Goal: Transaction & Acquisition: Book appointment/travel/reservation

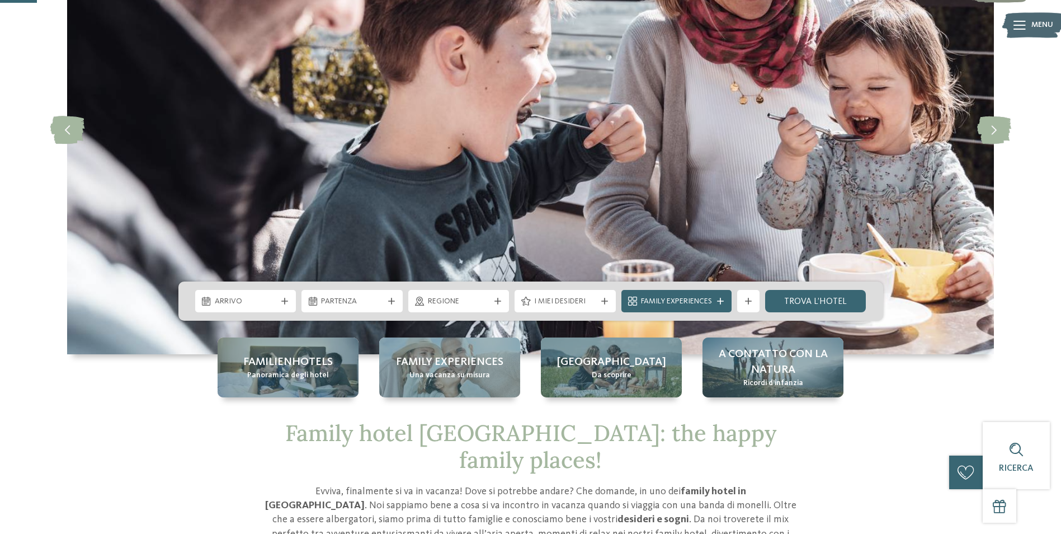
scroll to position [168, 0]
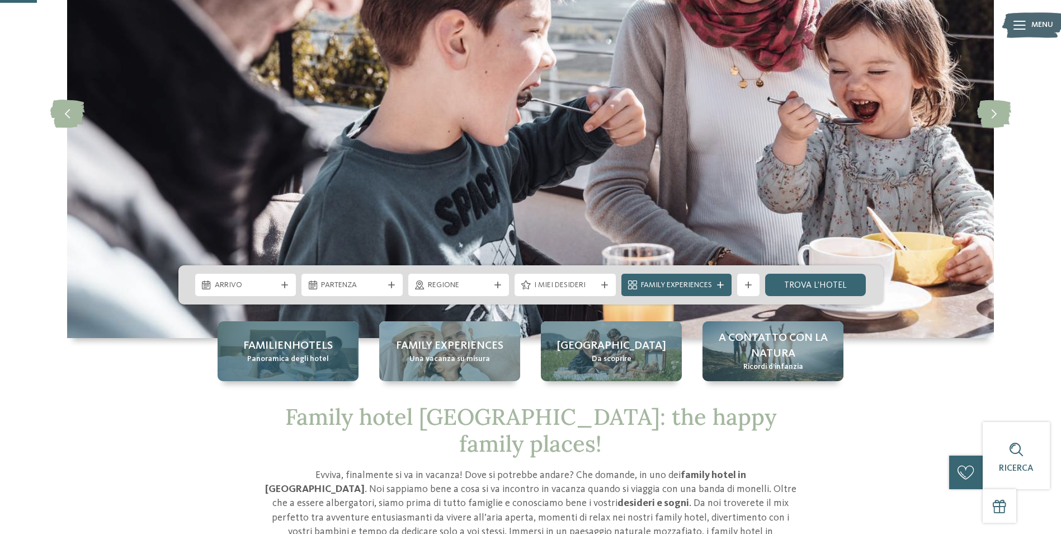
click at [294, 353] on span "Panoramica degli hotel" at bounding box center [288, 358] width 82 height 11
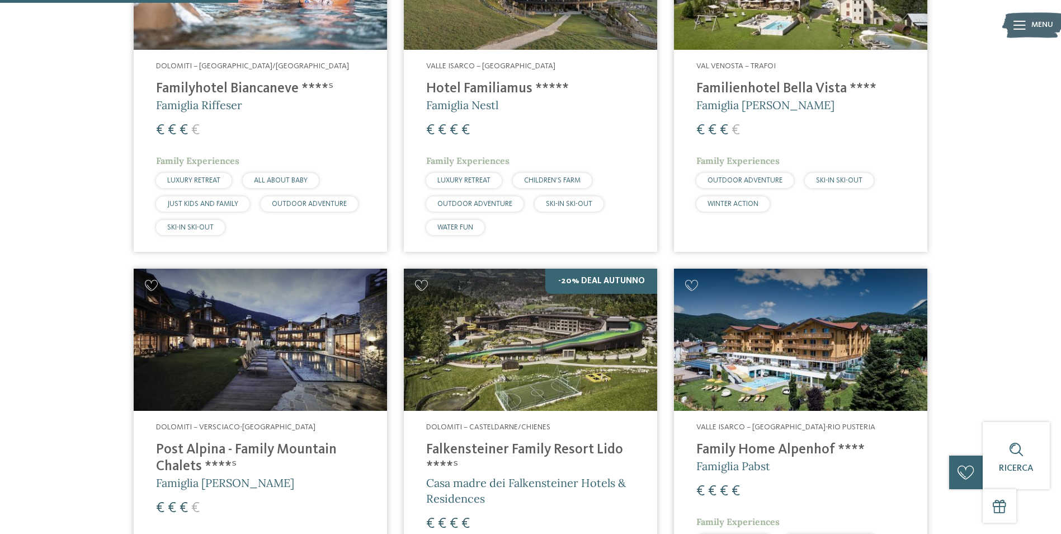
scroll to position [895, 0]
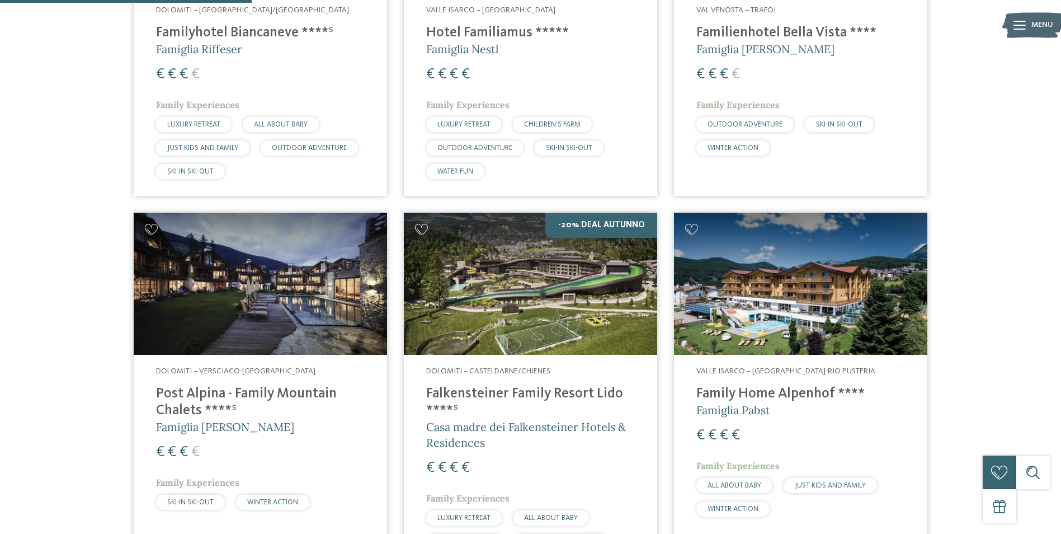
click at [294, 299] on img at bounding box center [260, 284] width 253 height 143
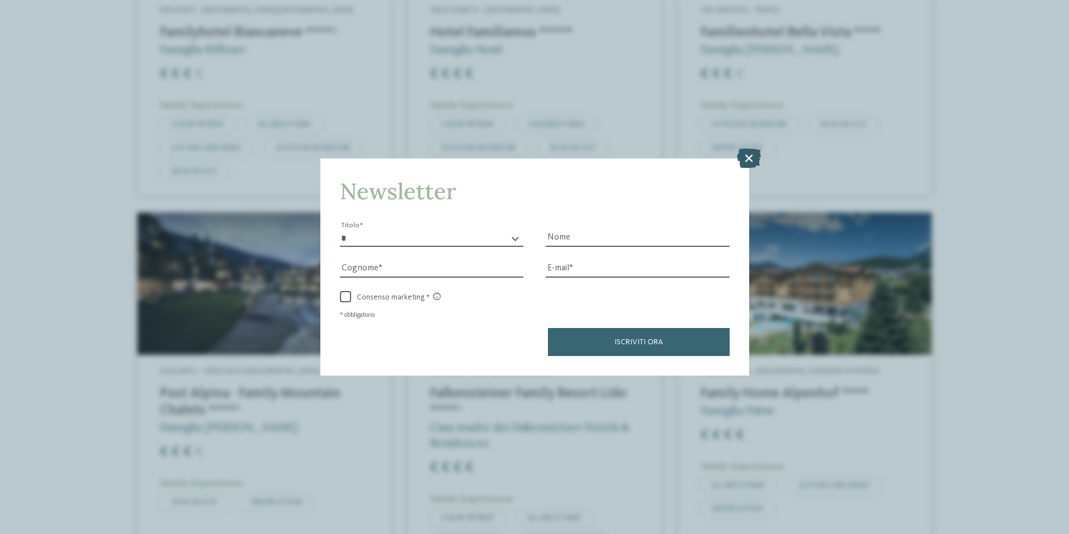
click at [761, 157] on icon at bounding box center [749, 158] width 24 height 20
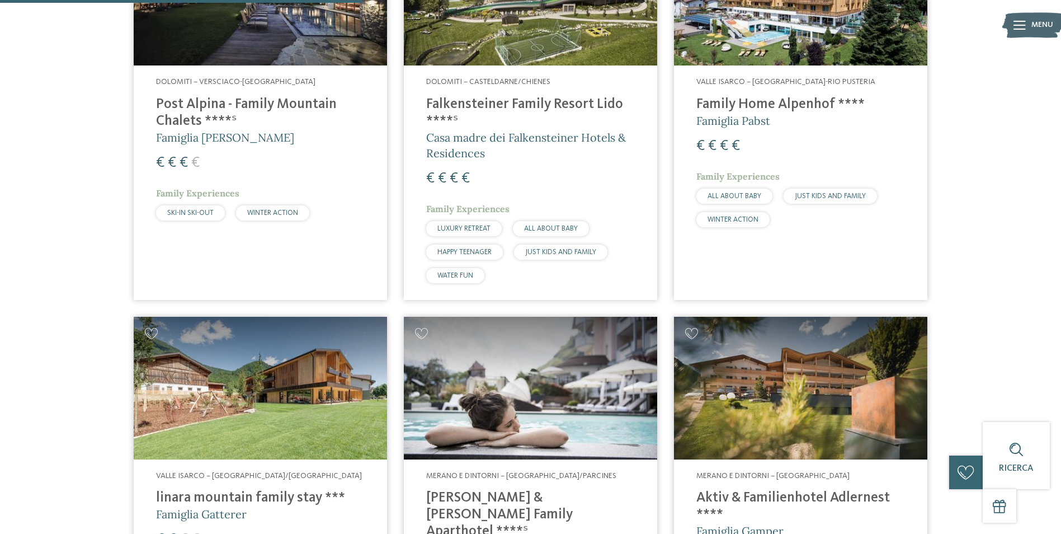
scroll to position [1342, 0]
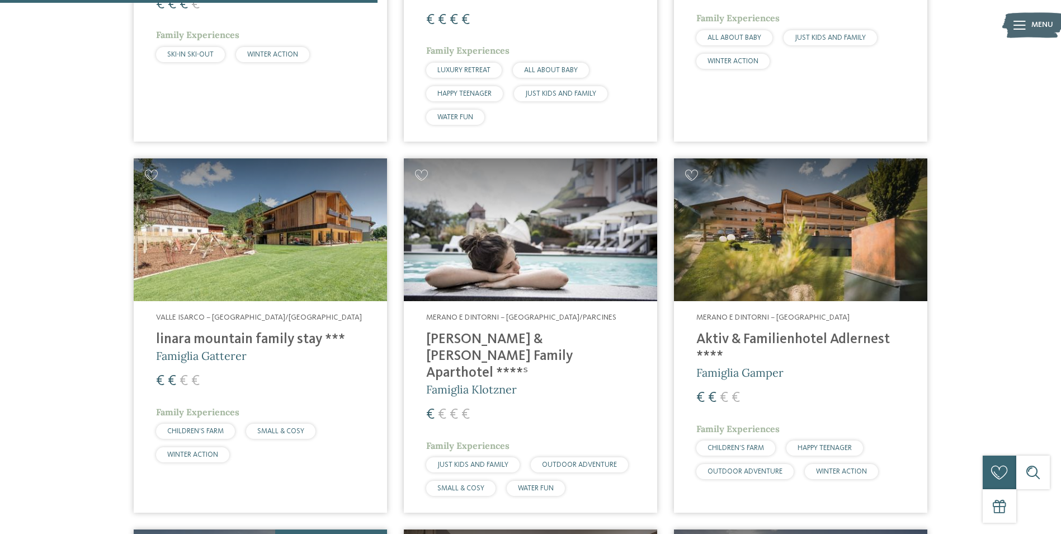
click at [880, 231] on img at bounding box center [800, 229] width 253 height 143
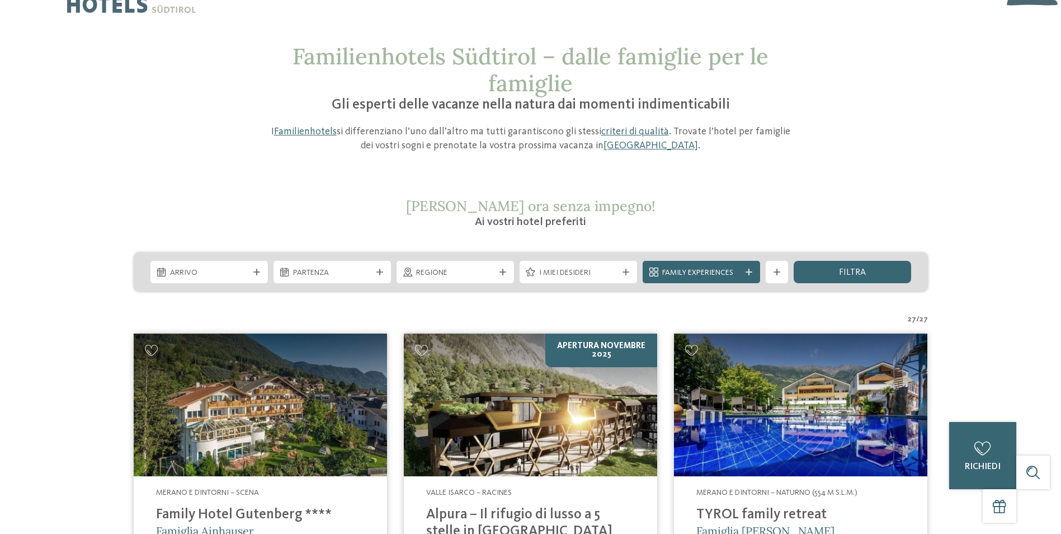
scroll to position [0, 0]
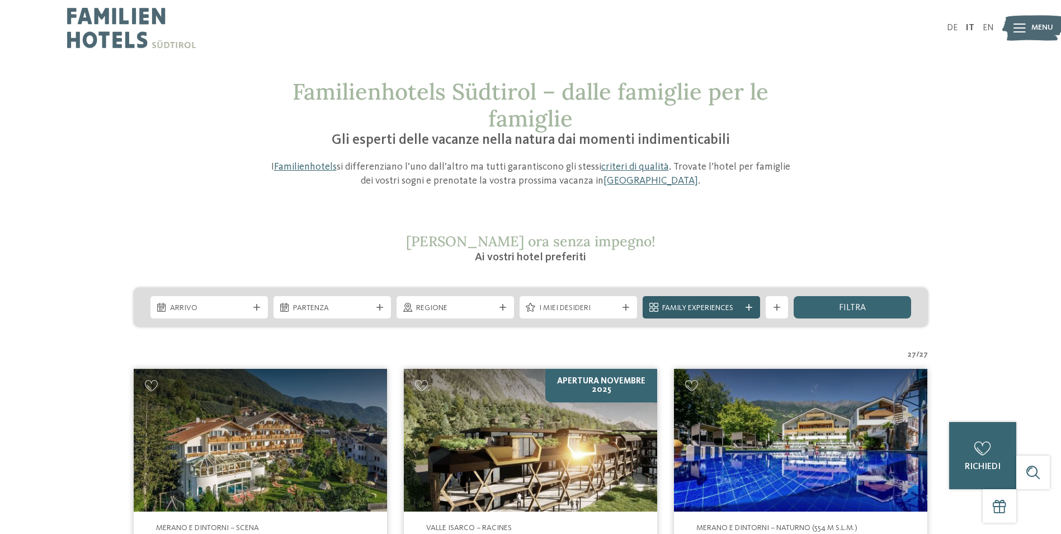
click at [709, 308] on span "Family Experiences" at bounding box center [701, 308] width 78 height 11
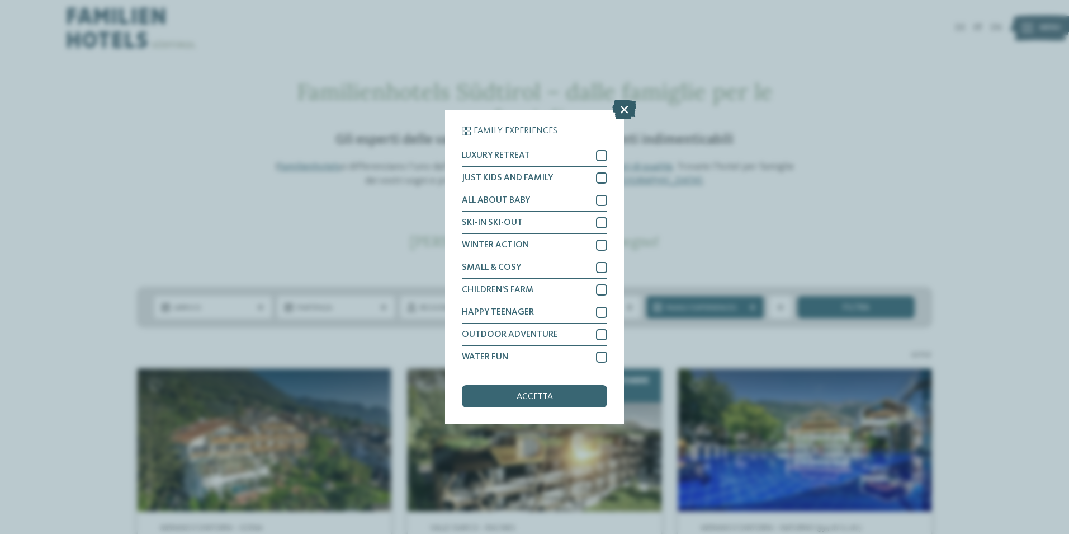
click at [626, 110] on icon at bounding box center [624, 110] width 24 height 20
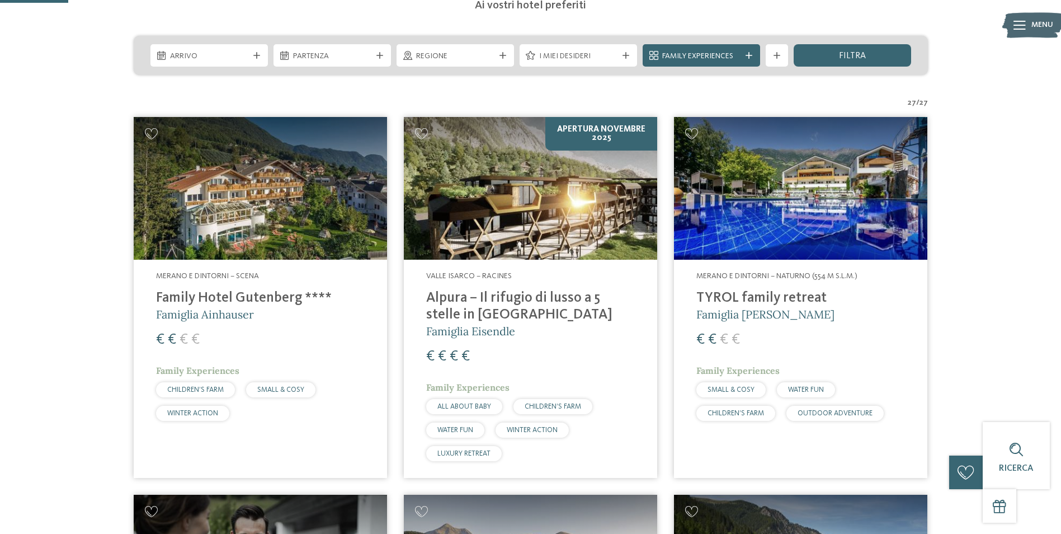
scroll to position [280, 0]
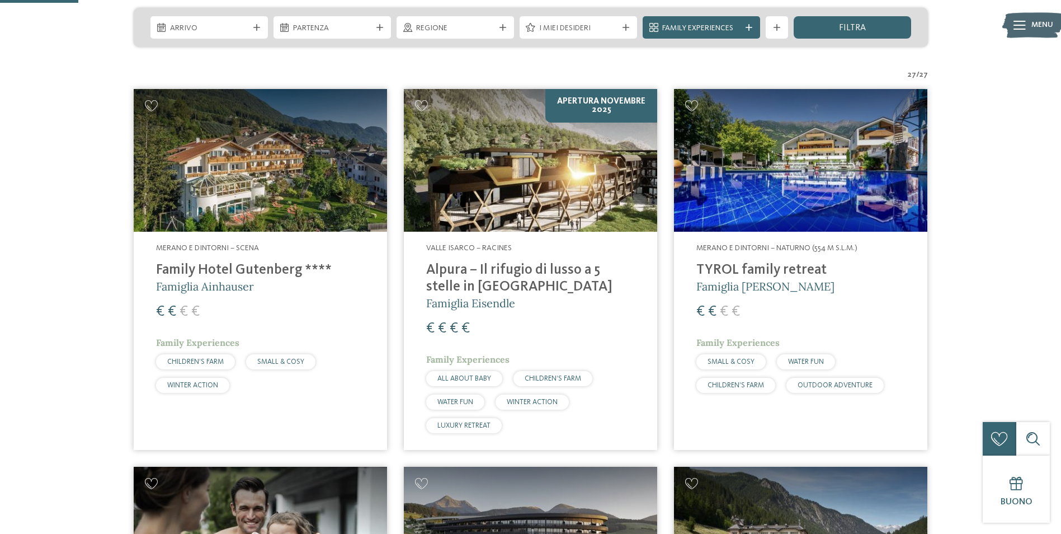
click at [528, 170] on img at bounding box center [530, 160] width 253 height 143
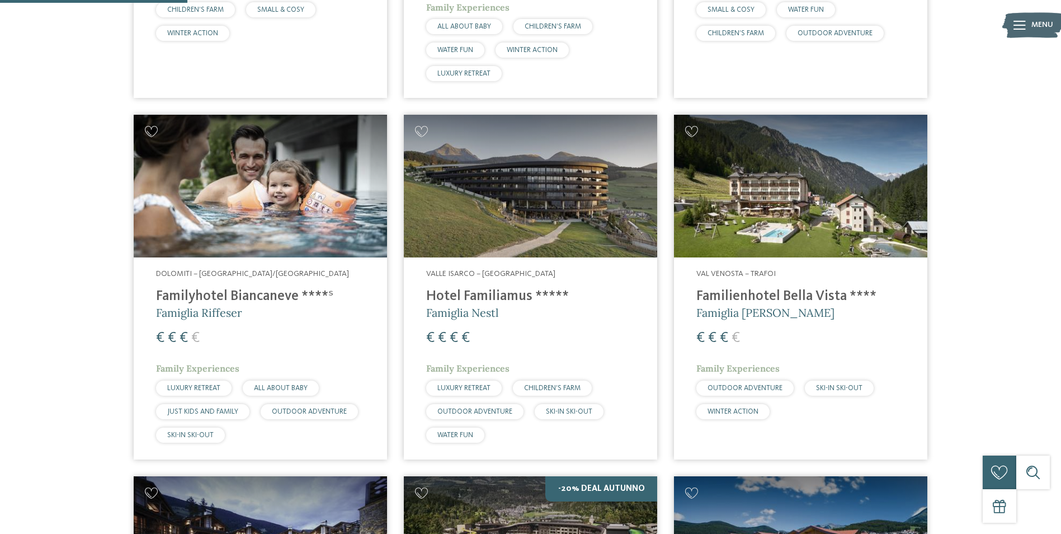
scroll to position [671, 0]
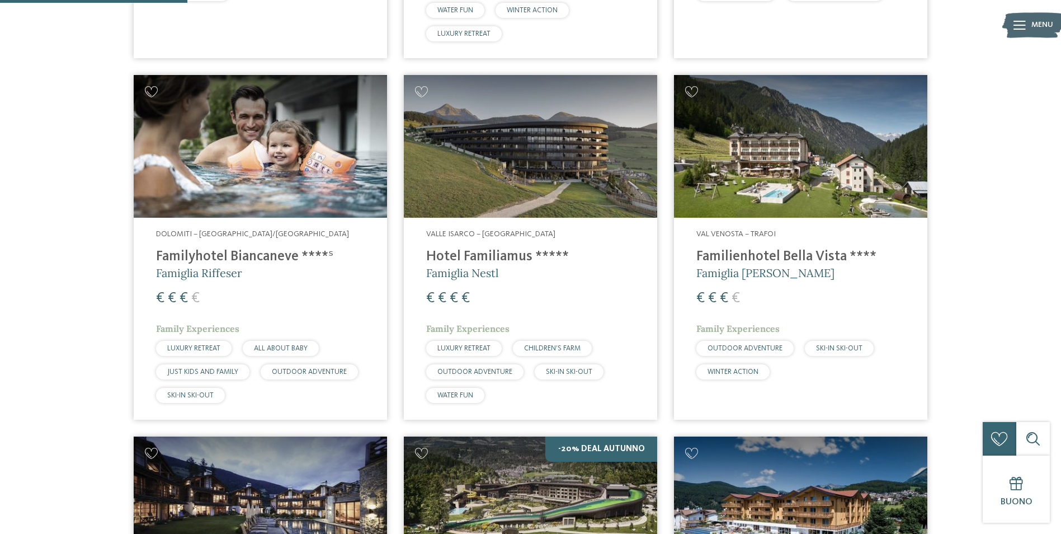
click at [365, 188] on img at bounding box center [260, 146] width 253 height 143
click at [530, 185] on img at bounding box center [530, 146] width 253 height 143
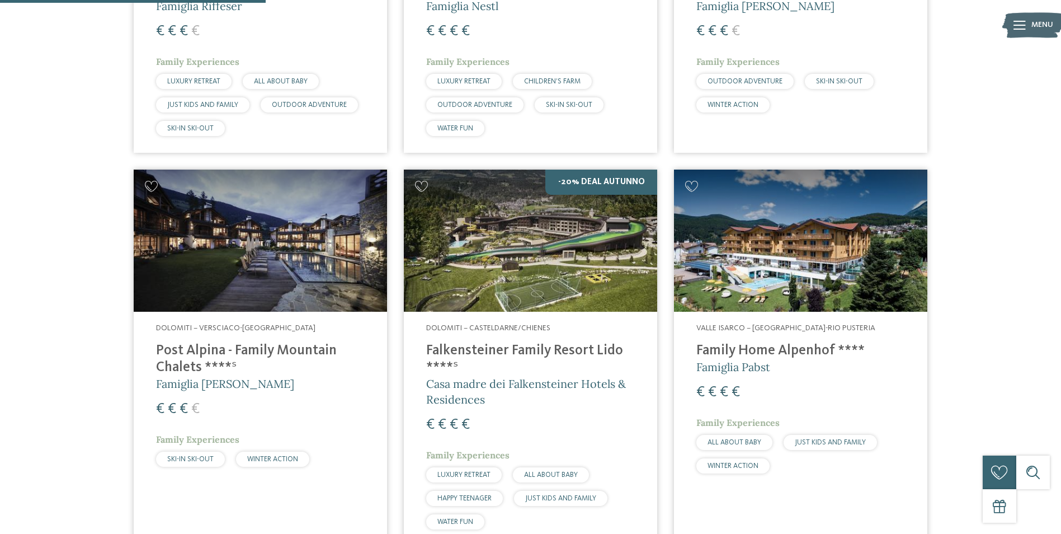
scroll to position [951, 0]
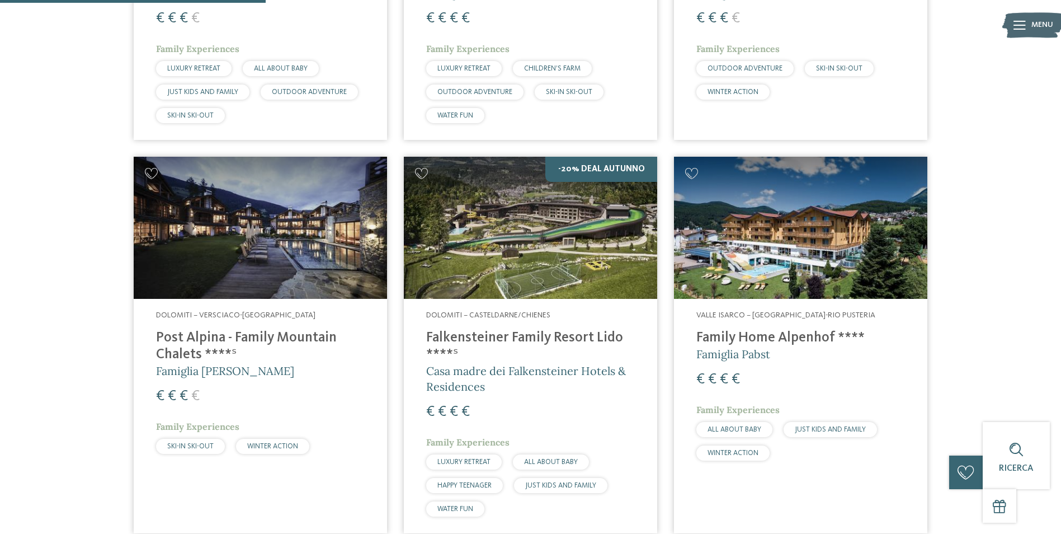
click at [513, 266] on img at bounding box center [530, 228] width 253 height 143
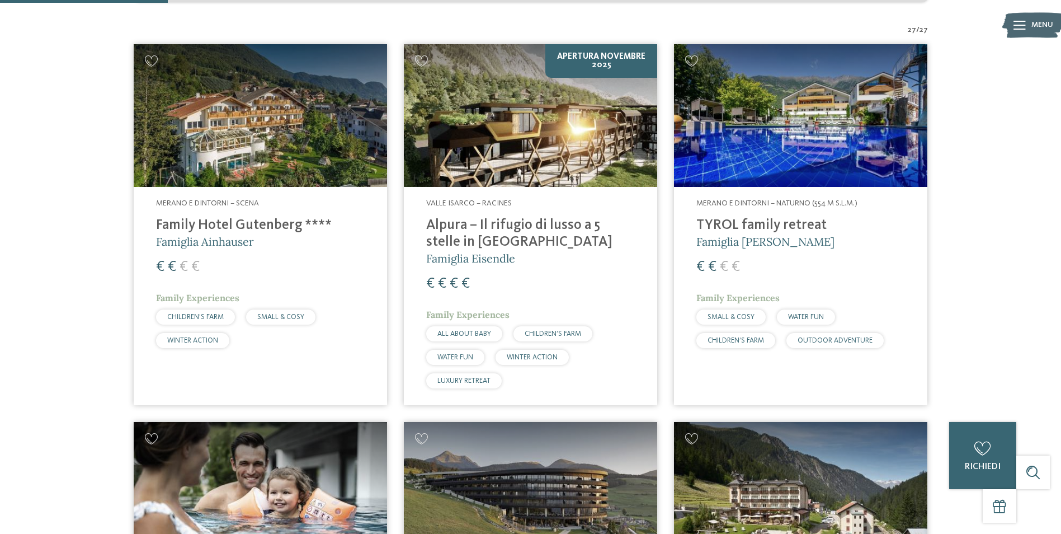
scroll to position [0, 0]
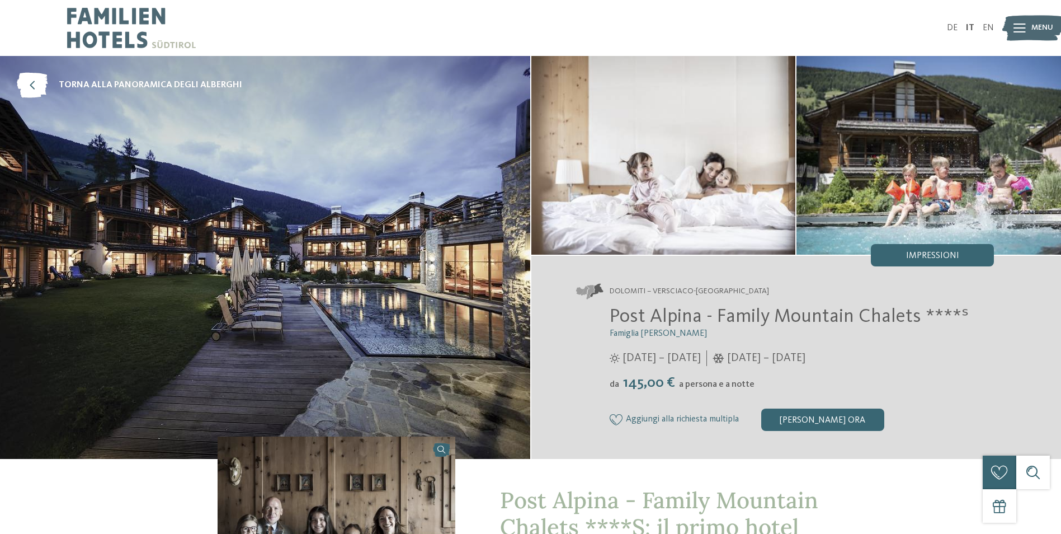
click at [303, 299] on img at bounding box center [265, 257] width 530 height 403
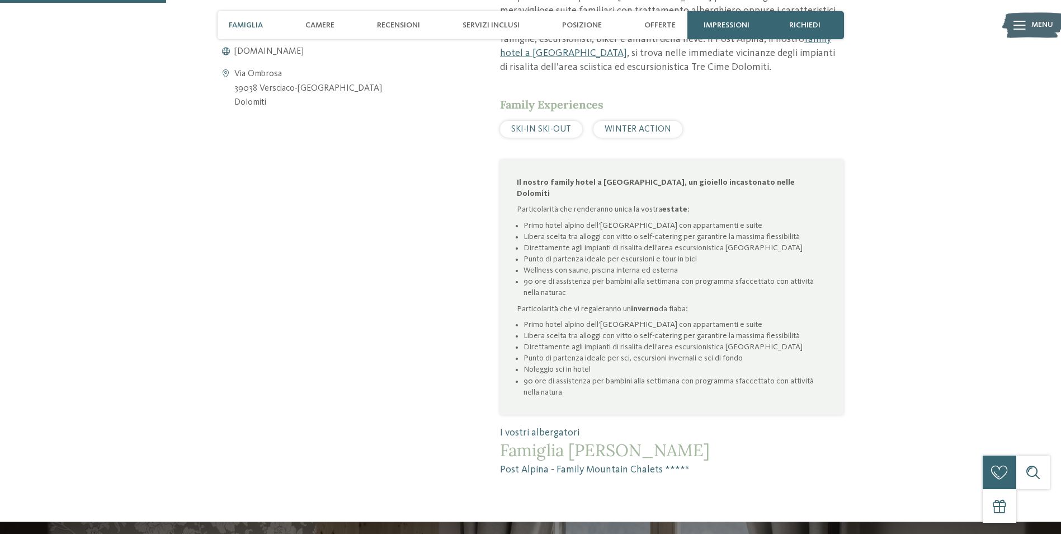
scroll to position [280, 0]
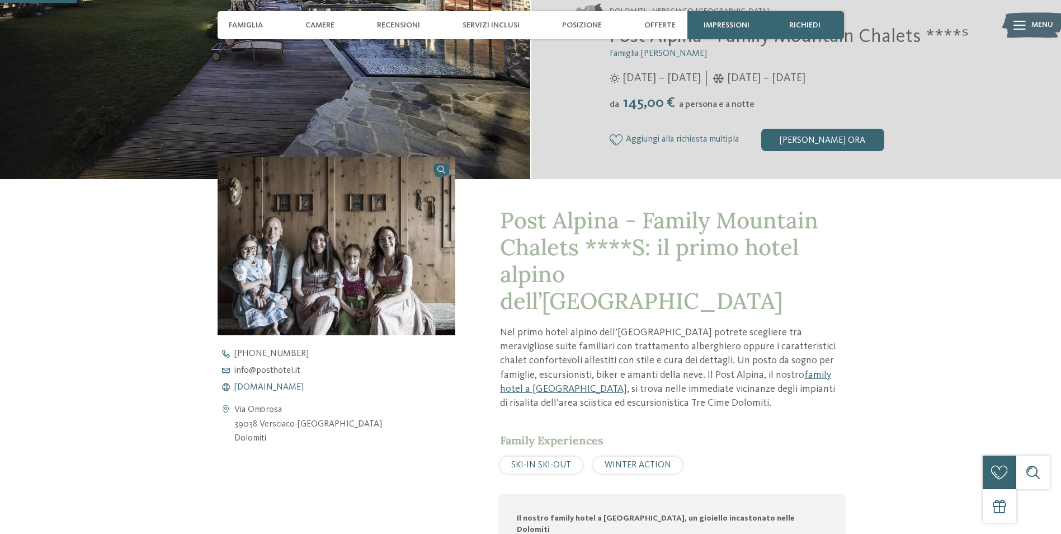
click at [289, 385] on span "www.postalpina.it" at bounding box center [268, 387] width 69 height 9
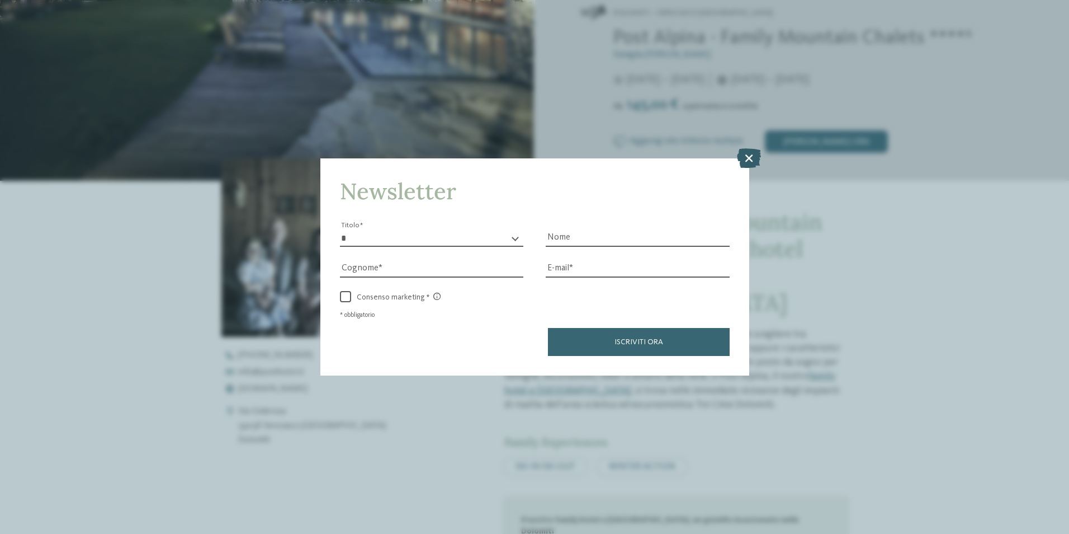
click at [749, 157] on icon at bounding box center [749, 158] width 24 height 20
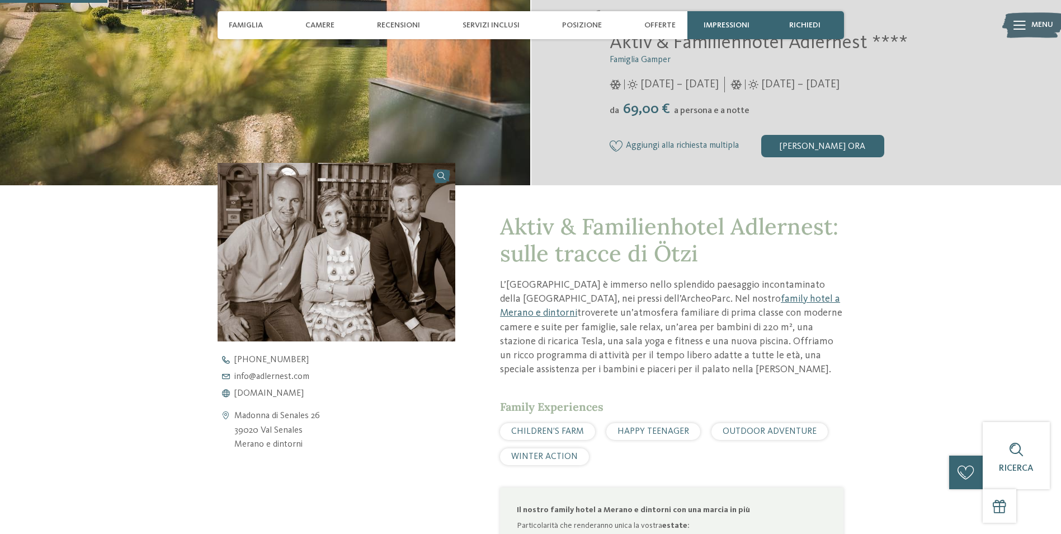
scroll to position [392, 0]
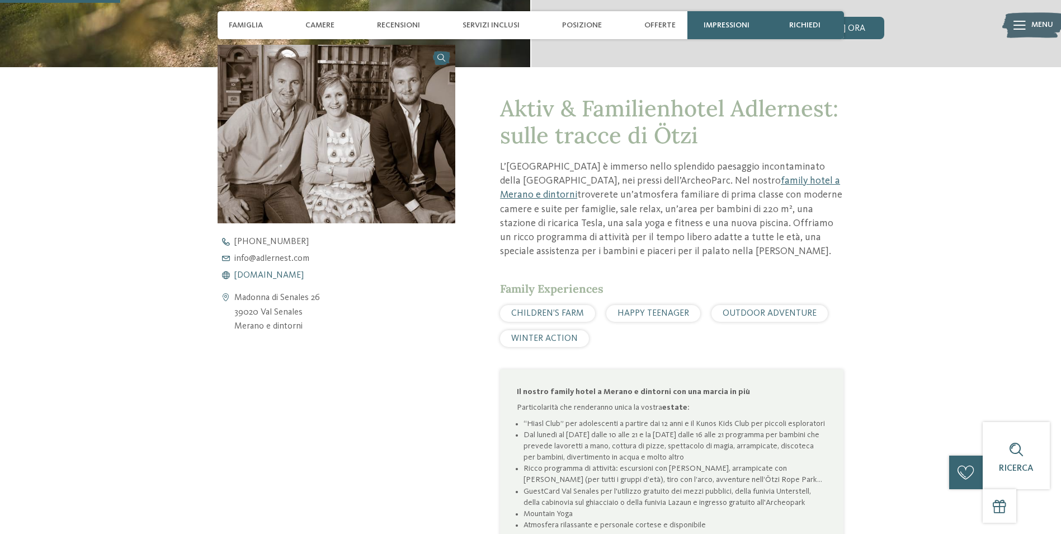
click at [281, 276] on span "www.adlernest.com" at bounding box center [268, 275] width 69 height 9
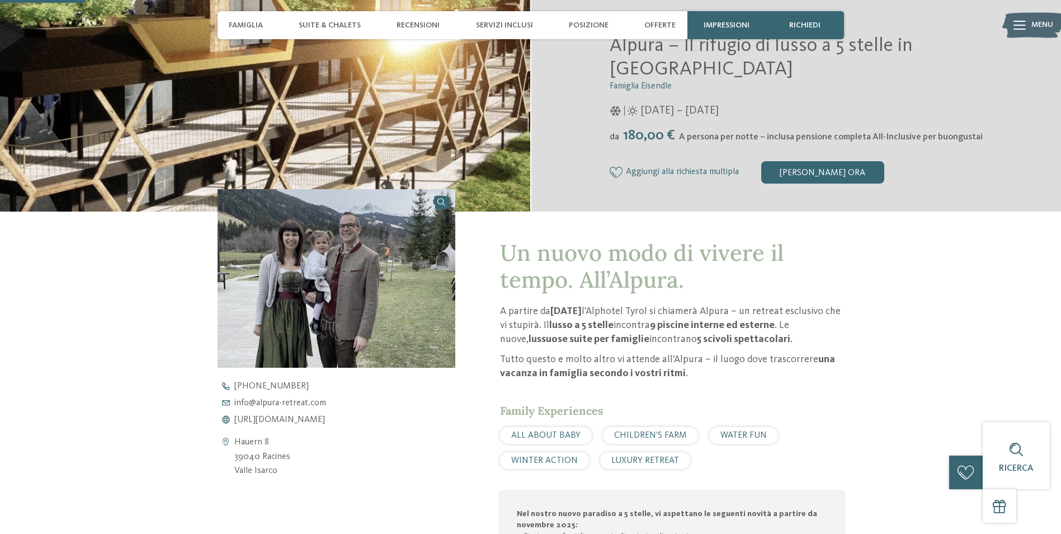
scroll to position [280, 0]
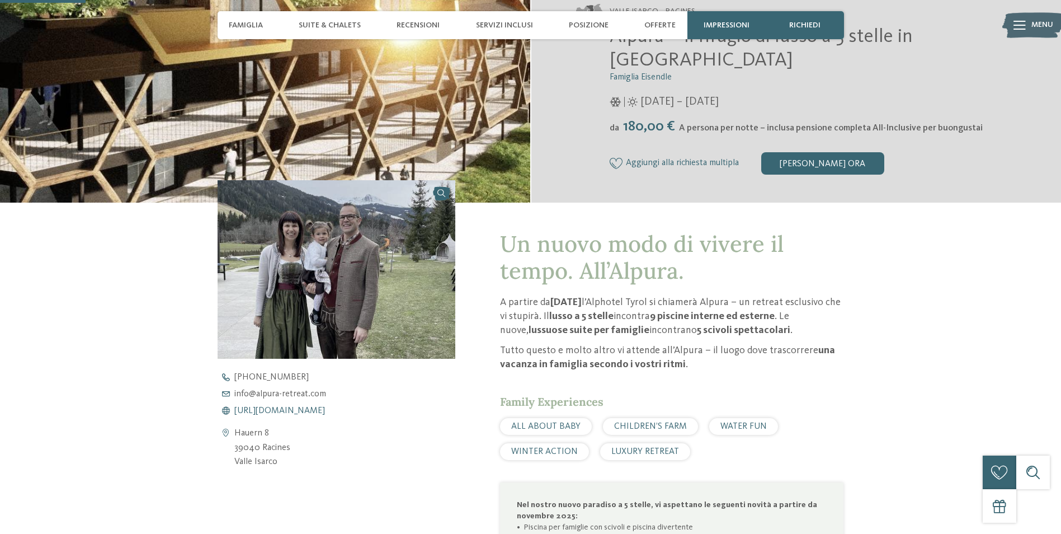
click at [292, 409] on span "[URL][DOMAIN_NAME]" at bounding box center [279, 410] width 91 height 9
click at [684, 164] on span "Aggiungi alla richiesta multipla" at bounding box center [682, 163] width 113 height 10
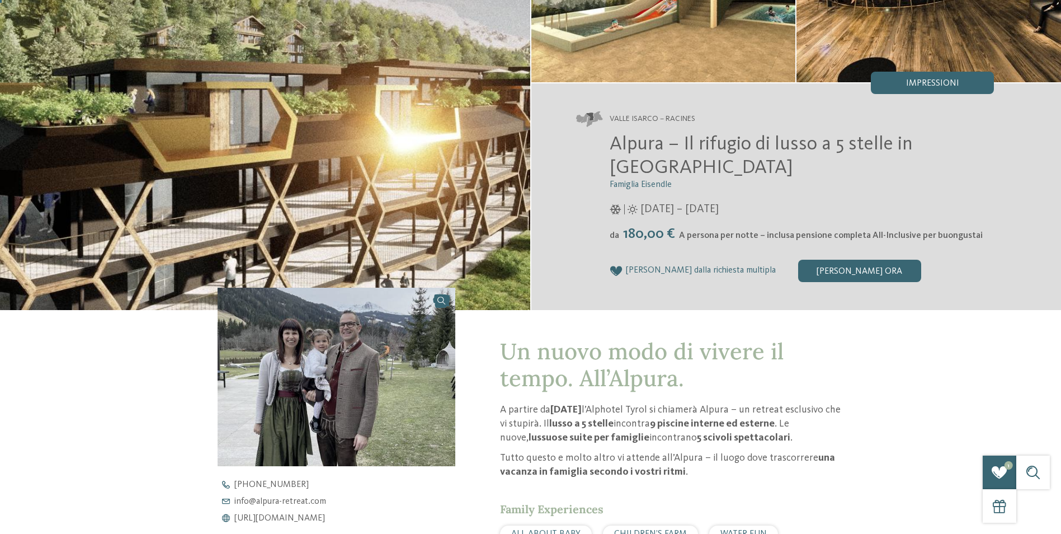
scroll to position [0, 0]
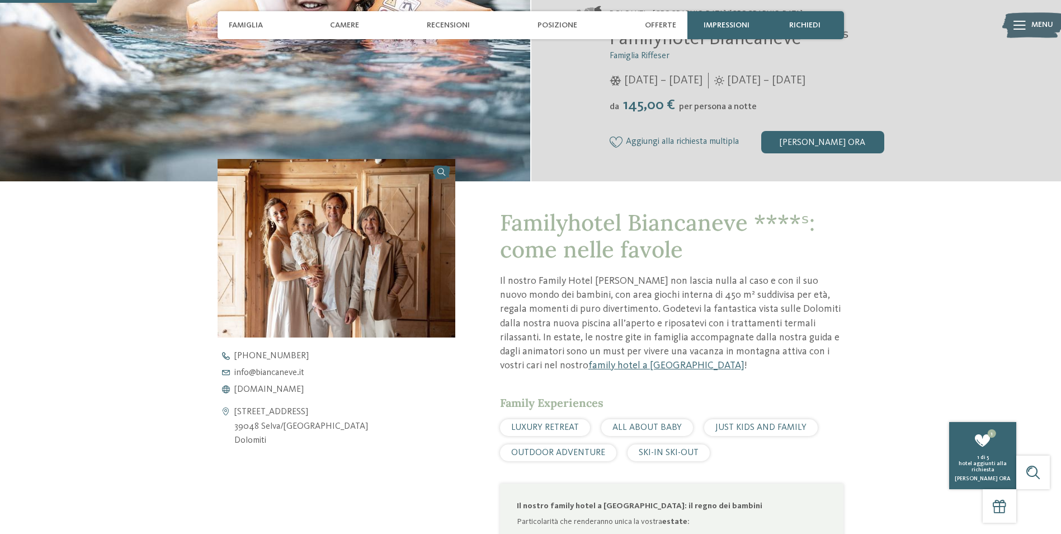
scroll to position [280, 0]
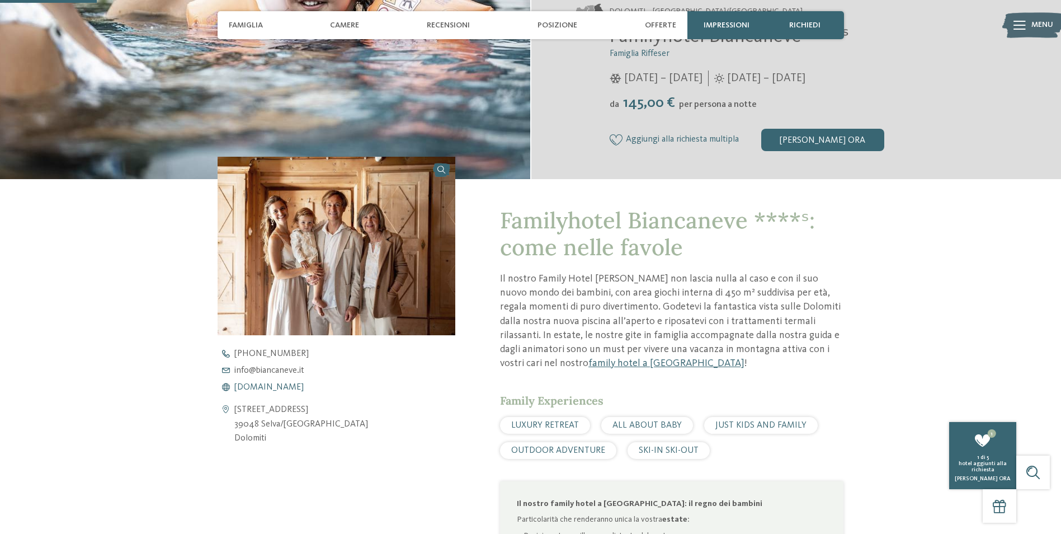
click at [293, 386] on span "[DOMAIN_NAME]" at bounding box center [268, 387] width 69 height 9
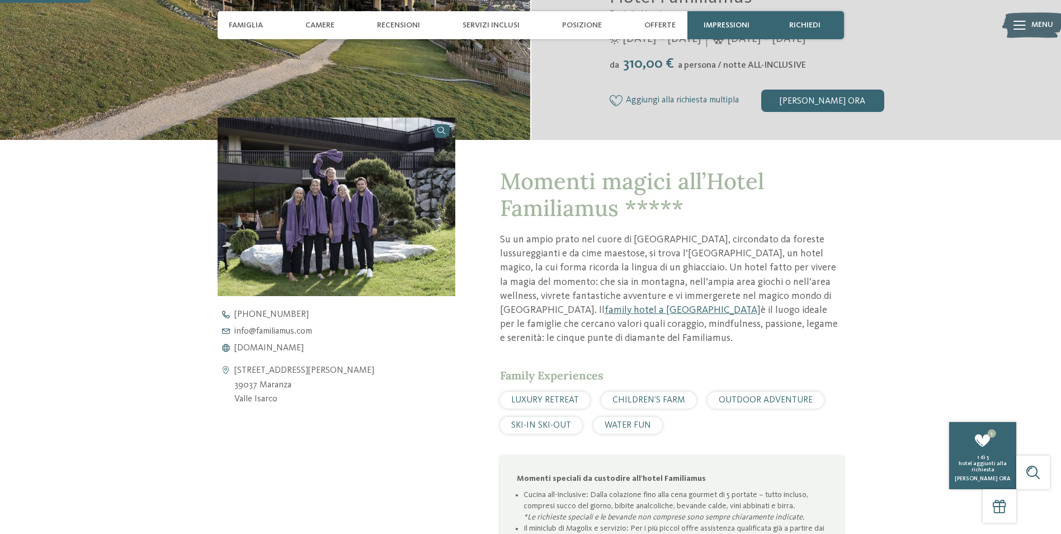
scroll to position [336, 0]
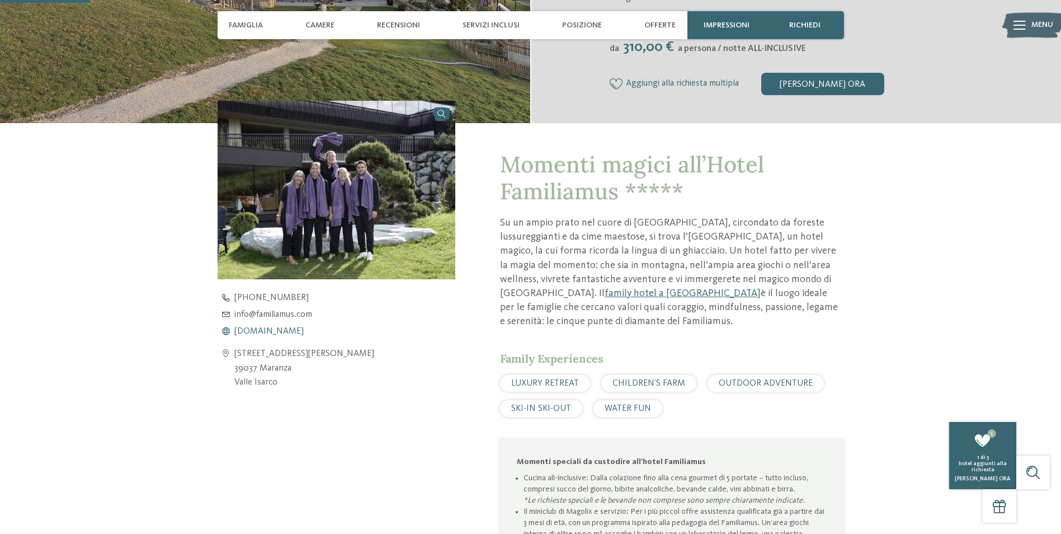
click at [278, 330] on span "[DOMAIN_NAME]" at bounding box center [268, 331] width 69 height 9
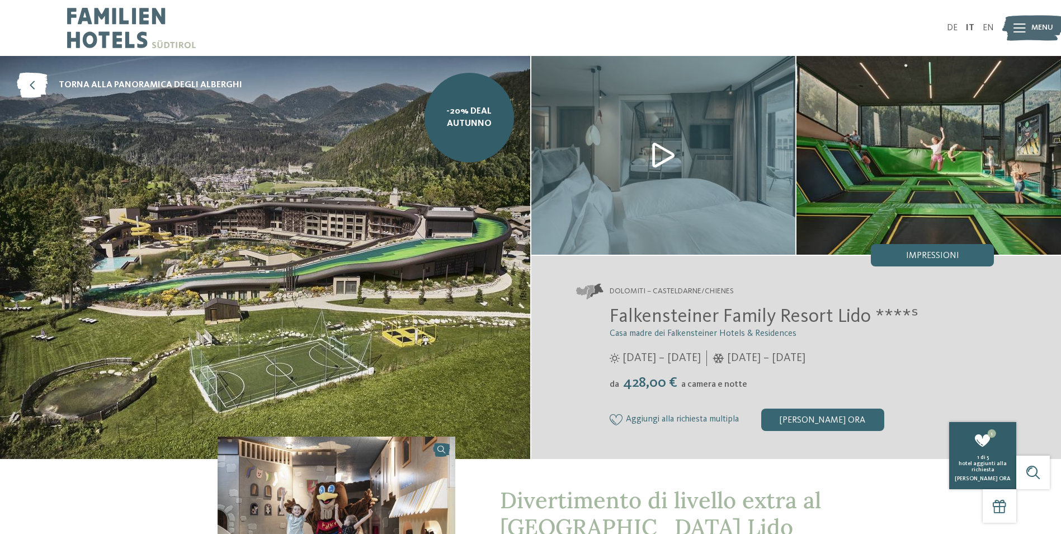
click at [968, 469] on div "hotel aggiunti alla richiesta" at bounding box center [983, 466] width 62 height 12
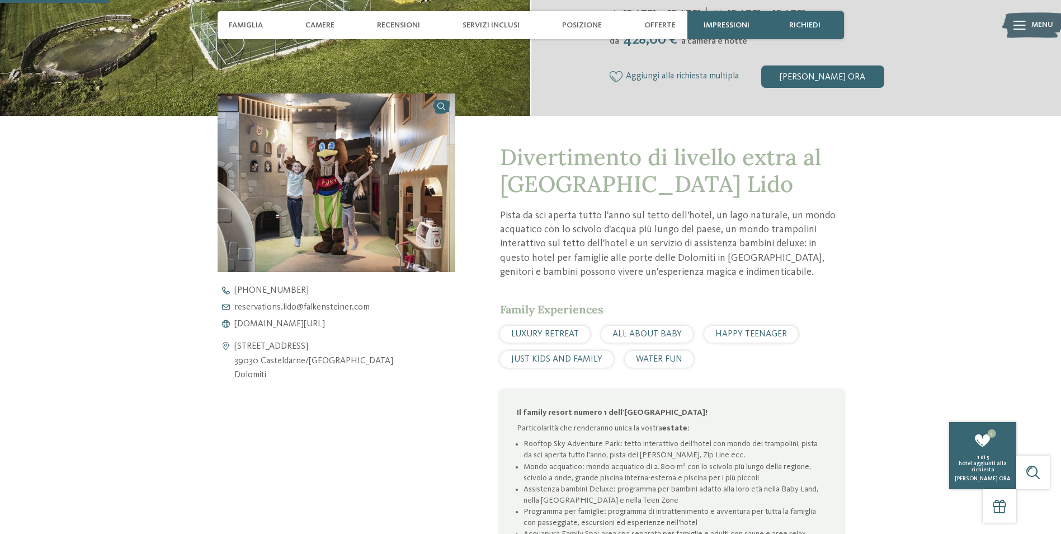
scroll to position [392, 0]
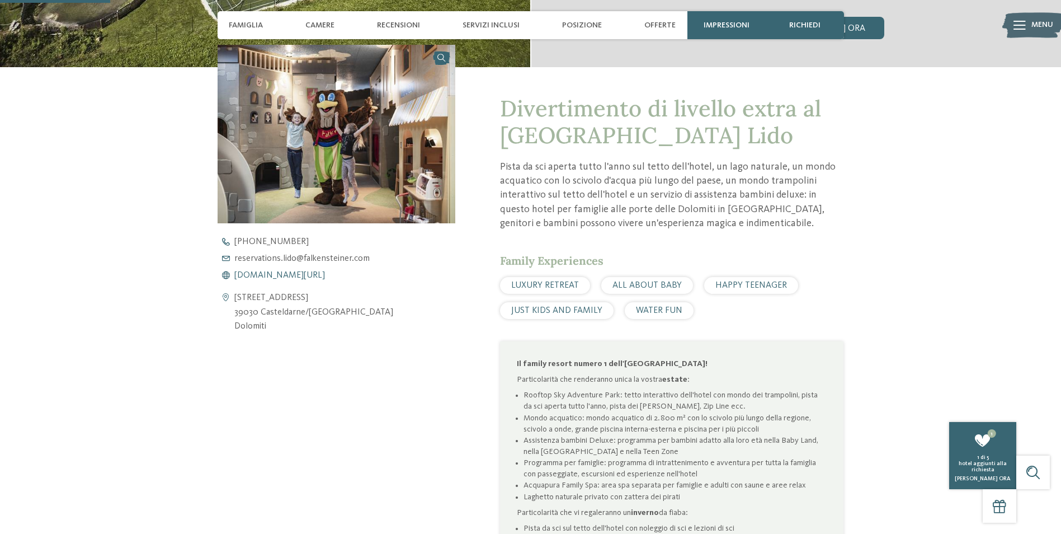
click at [308, 276] on span "[DOMAIN_NAME][URL]" at bounding box center [279, 275] width 91 height 9
